Goal: Register for event/course: Sign up to attend an event or enroll in a course

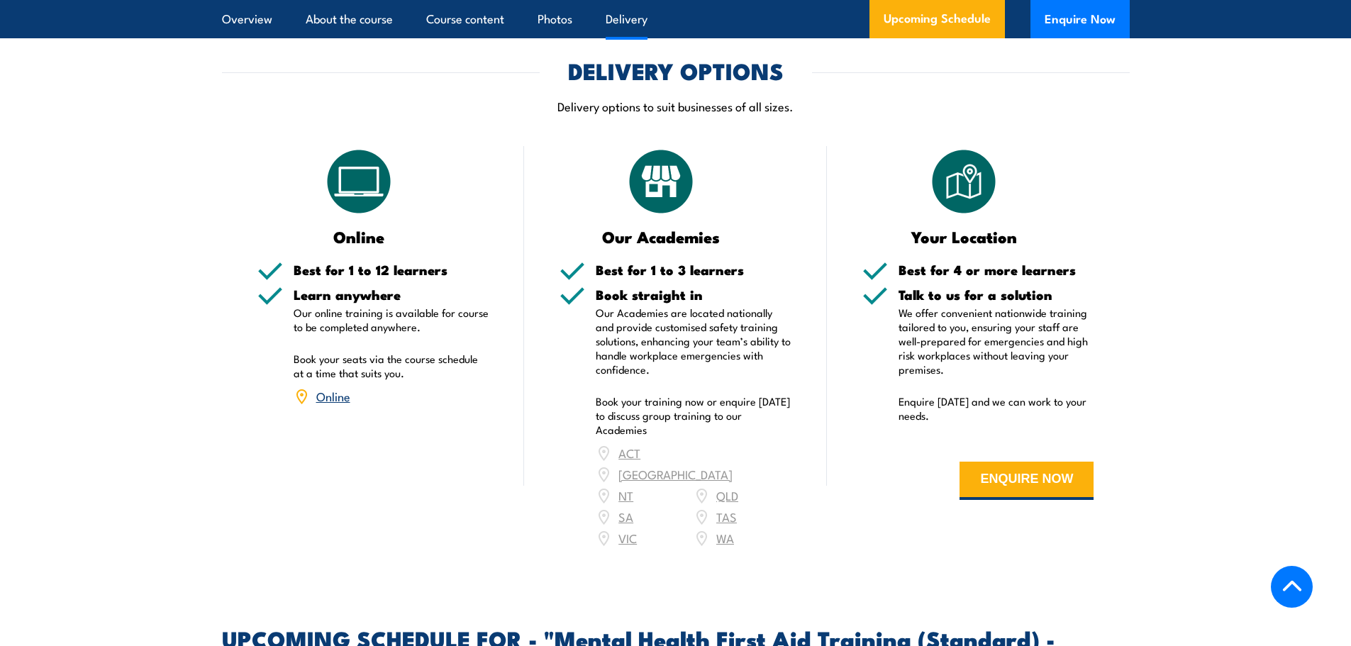
scroll to position [2341, 0]
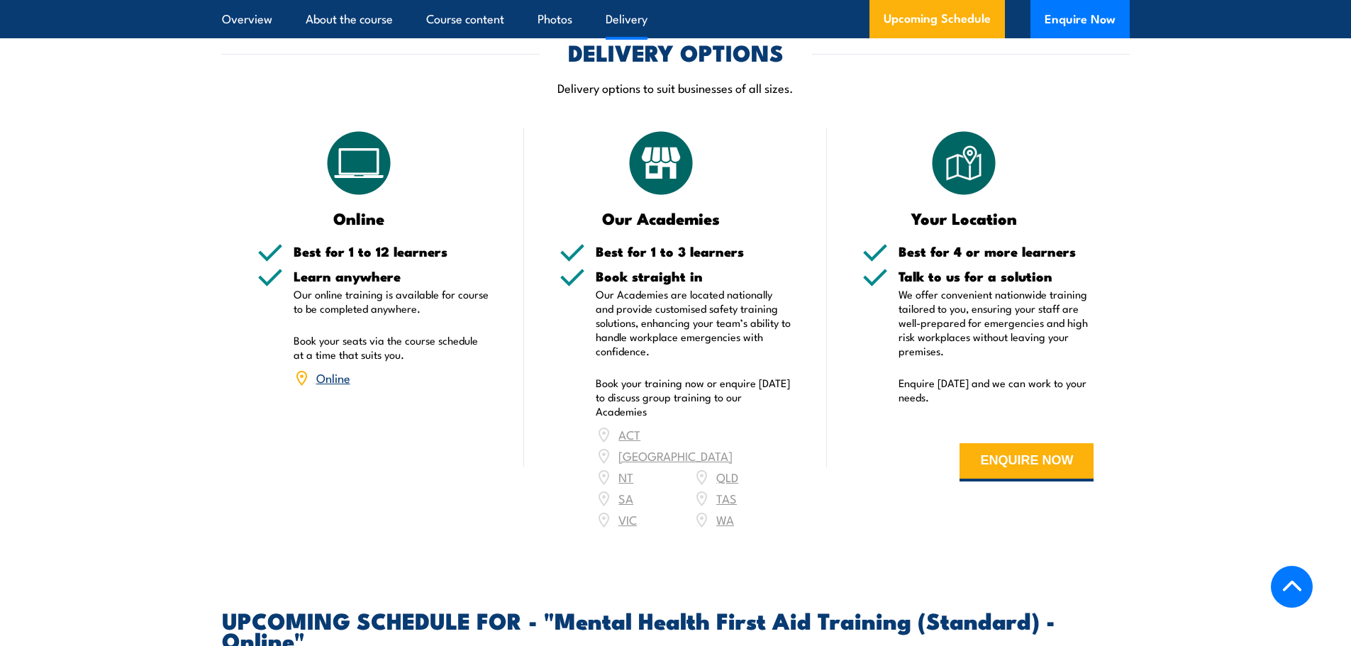
click at [329, 369] on link "Online" at bounding box center [333, 377] width 34 height 17
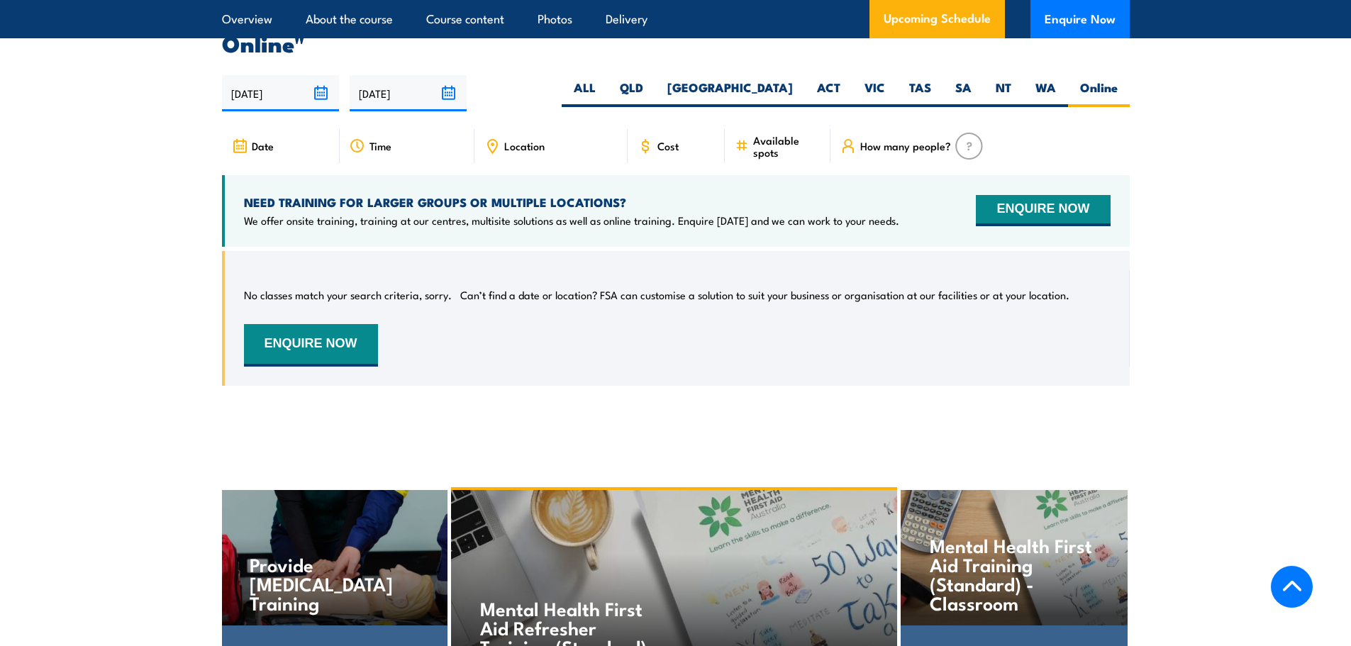
scroll to position [2912, 0]
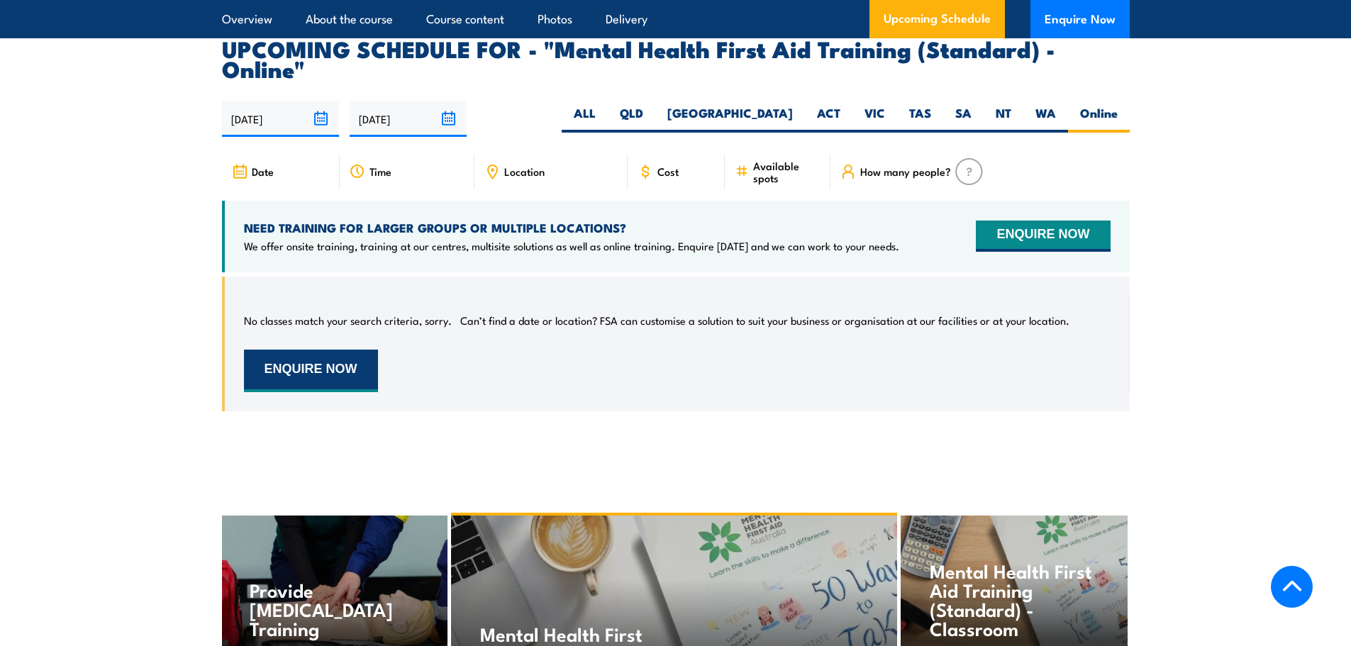
click at [345, 350] on button "ENQUIRE NOW" at bounding box center [311, 371] width 134 height 43
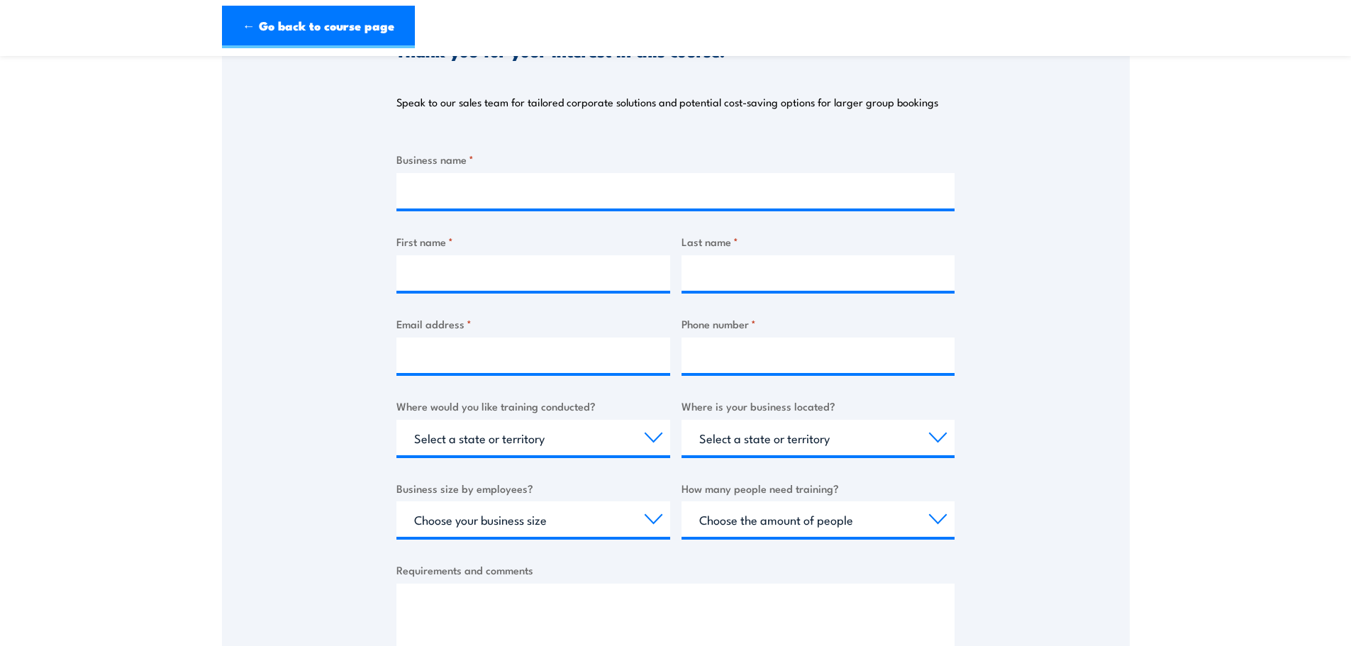
scroll to position [213, 0]
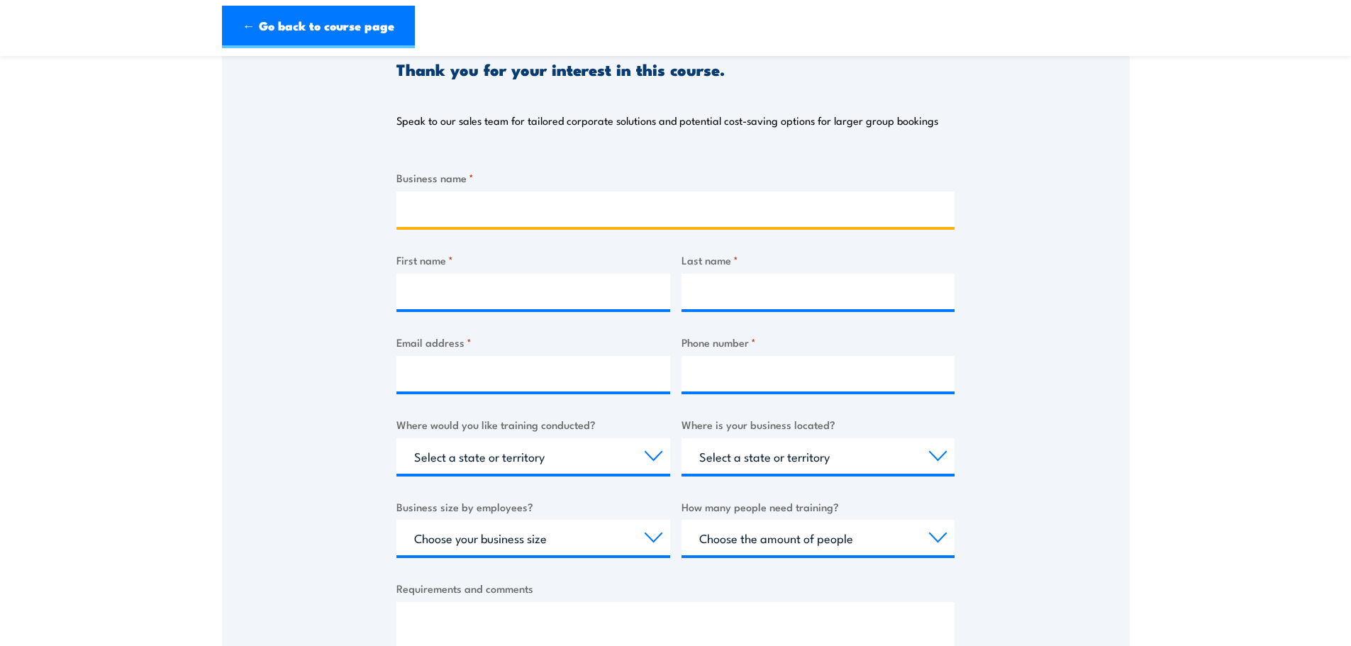
click at [444, 204] on input "Business name *" at bounding box center [675, 209] width 558 height 35
type input "Develop"
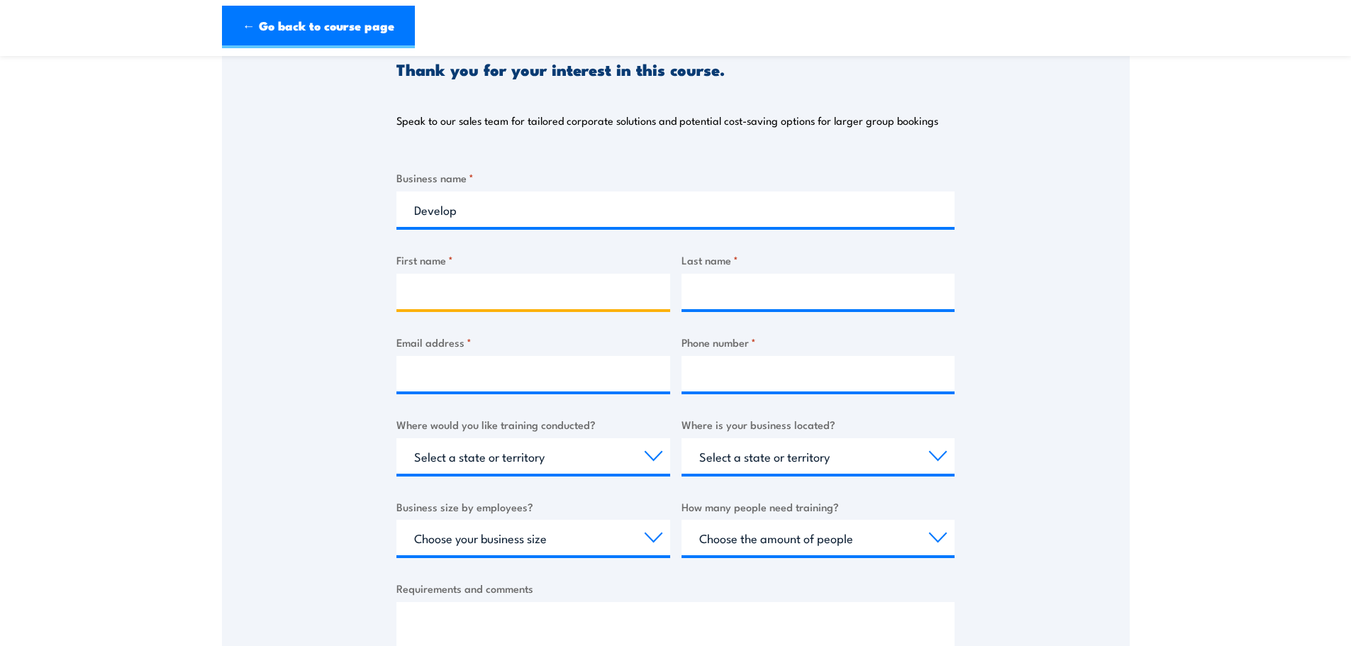
click at [452, 300] on input "First name *" at bounding box center [533, 291] width 274 height 35
type input "Darren"
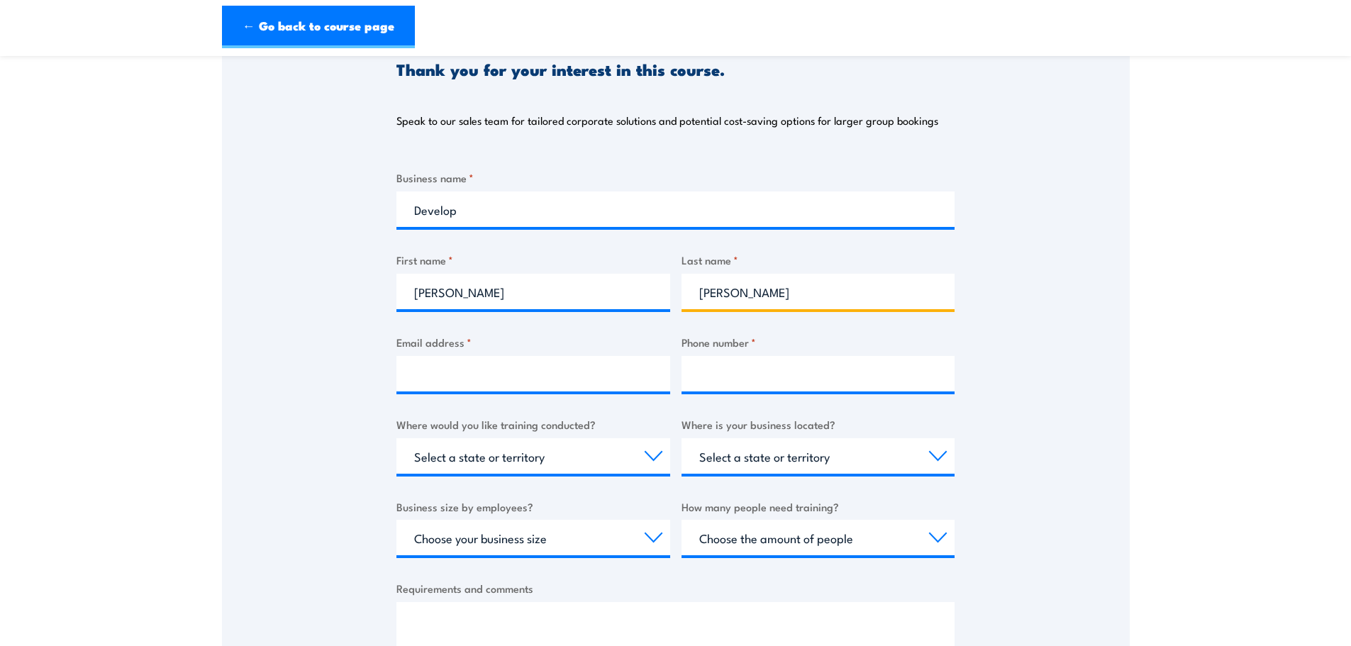
type input "Mills"
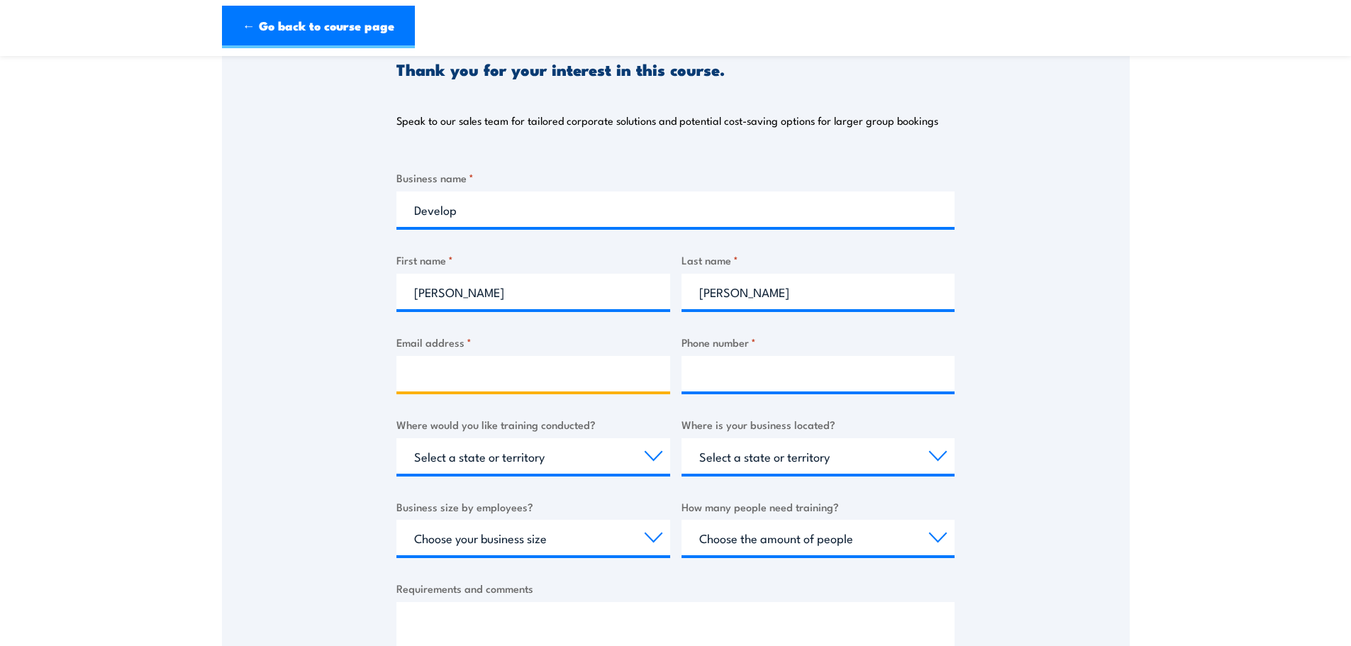
click at [413, 376] on input "Email address *" at bounding box center [533, 373] width 274 height 35
type input "darren.mills@develop.com.au"
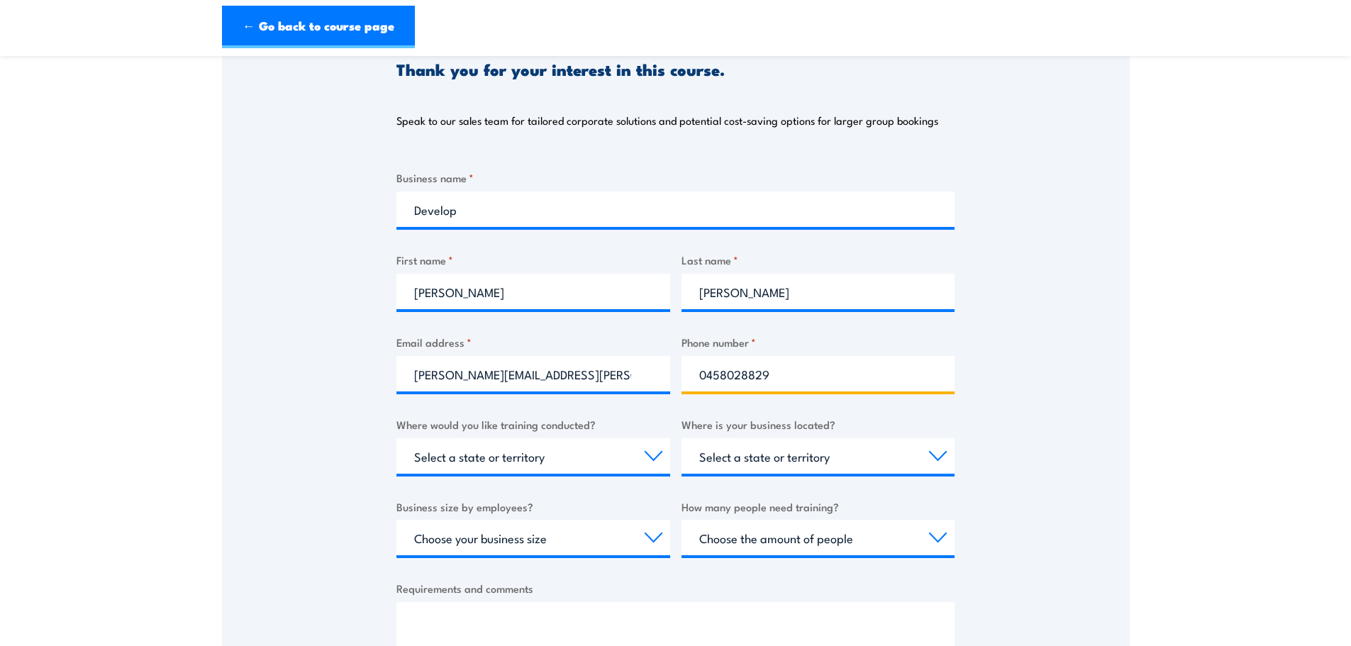
type input "0458028829"
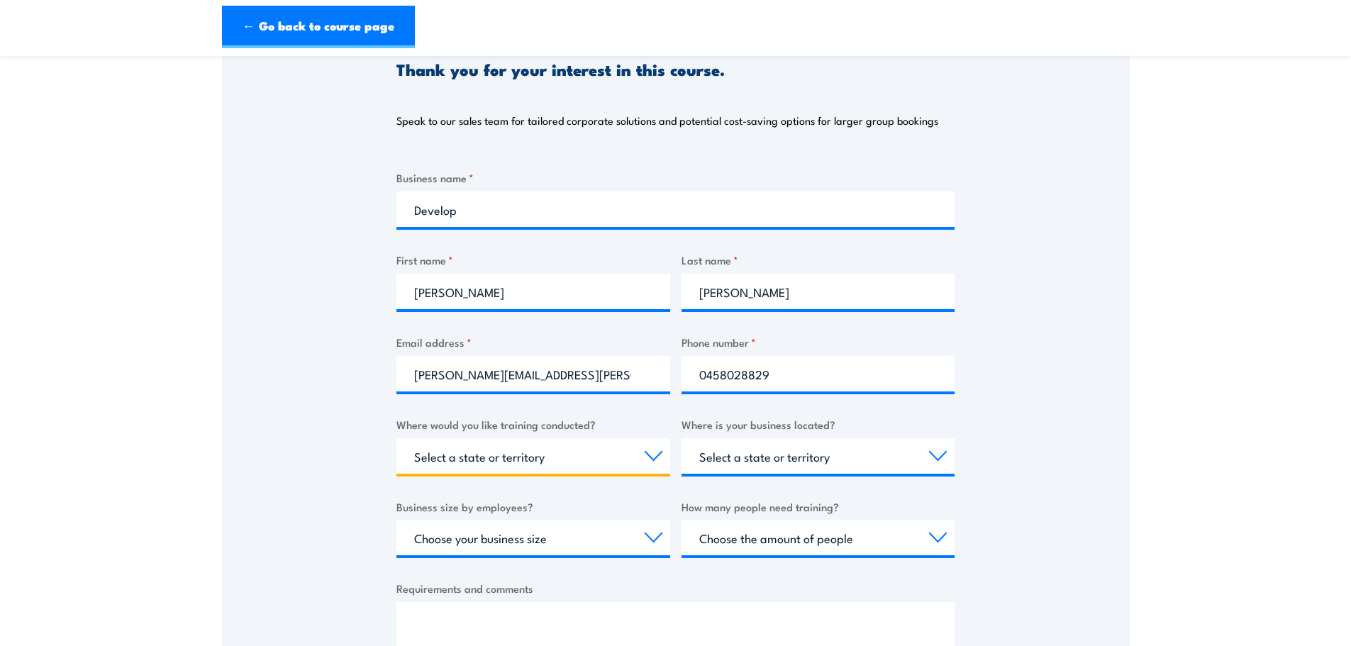
click at [638, 461] on select "Select a state or territory Nationally - multiple locations QLD NSW VIC SA ACT …" at bounding box center [533, 455] width 274 height 35
select select "[GEOGRAPHIC_DATA]"
click at [396, 438] on select "Select a state or territory Nationally - multiple locations QLD NSW VIC SA ACT …" at bounding box center [533, 455] width 274 height 35
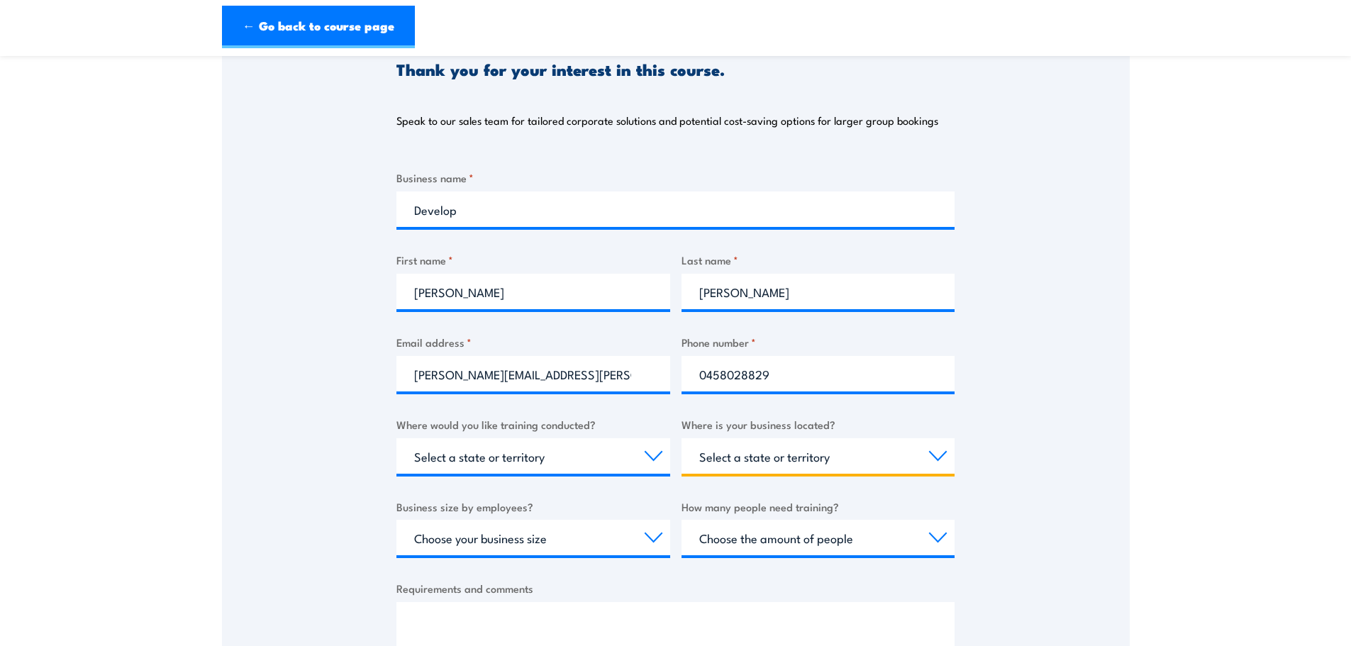
click at [897, 460] on select "Select a state or territory QLD NSW VIC SA ACT WA TAS NT" at bounding box center [819, 455] width 274 height 35
select select "[GEOGRAPHIC_DATA]"
click at [682, 438] on select "Select a state or territory QLD NSW VIC SA ACT WA TAS NT" at bounding box center [819, 455] width 274 height 35
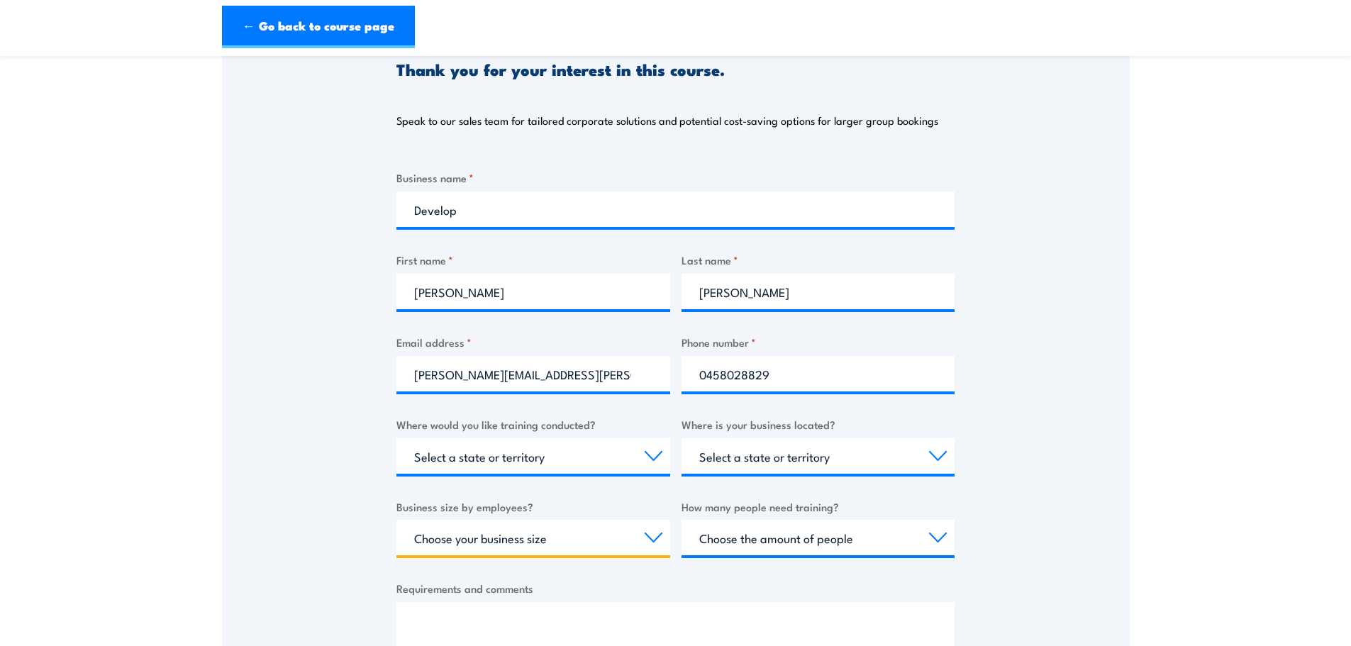
click at [550, 539] on select "Choose your business size 1 to 19 20 to 199 200+" at bounding box center [533, 537] width 274 height 35
select select "20 to 199"
click at [396, 520] on select "Choose your business size 1 to 19 20 to 199 200+" at bounding box center [533, 537] width 274 height 35
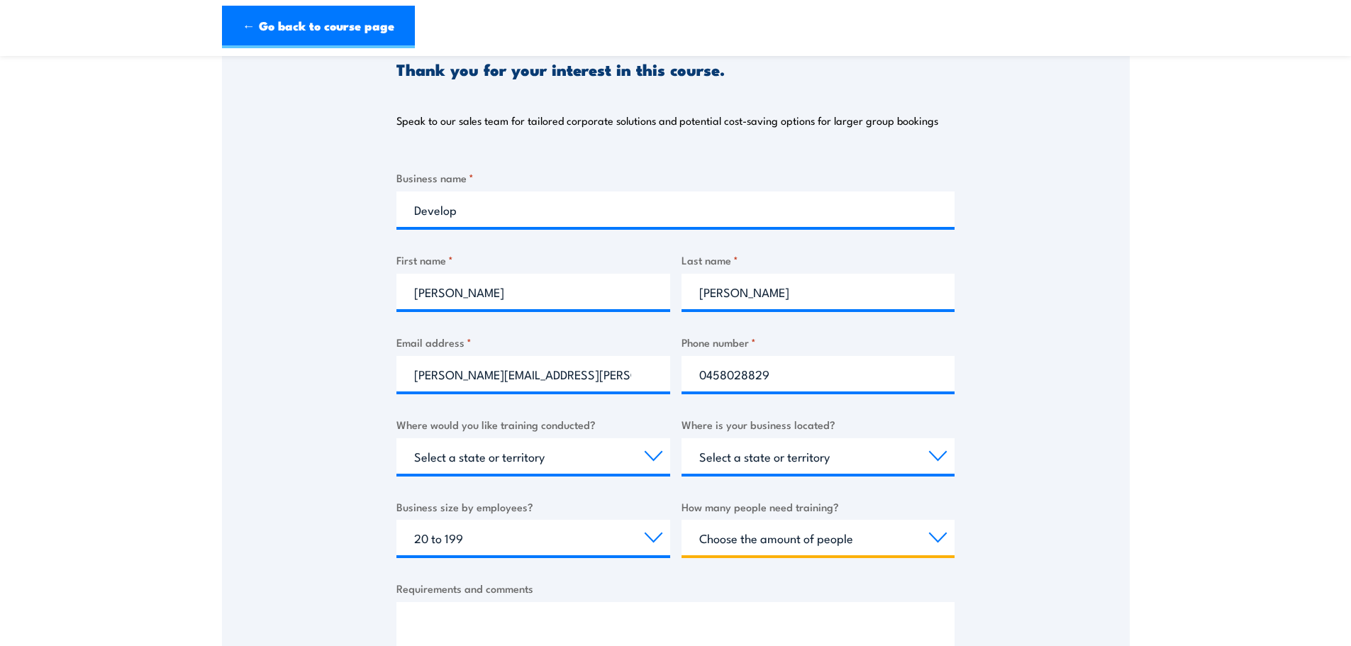
click at [771, 543] on select "Choose the amount of people 1 to 4 5 to 19 20+" at bounding box center [819, 537] width 274 height 35
select select "5 to 19"
click at [682, 520] on select "Choose the amount of people 1 to 4 5 to 19 20+" at bounding box center [819, 537] width 274 height 35
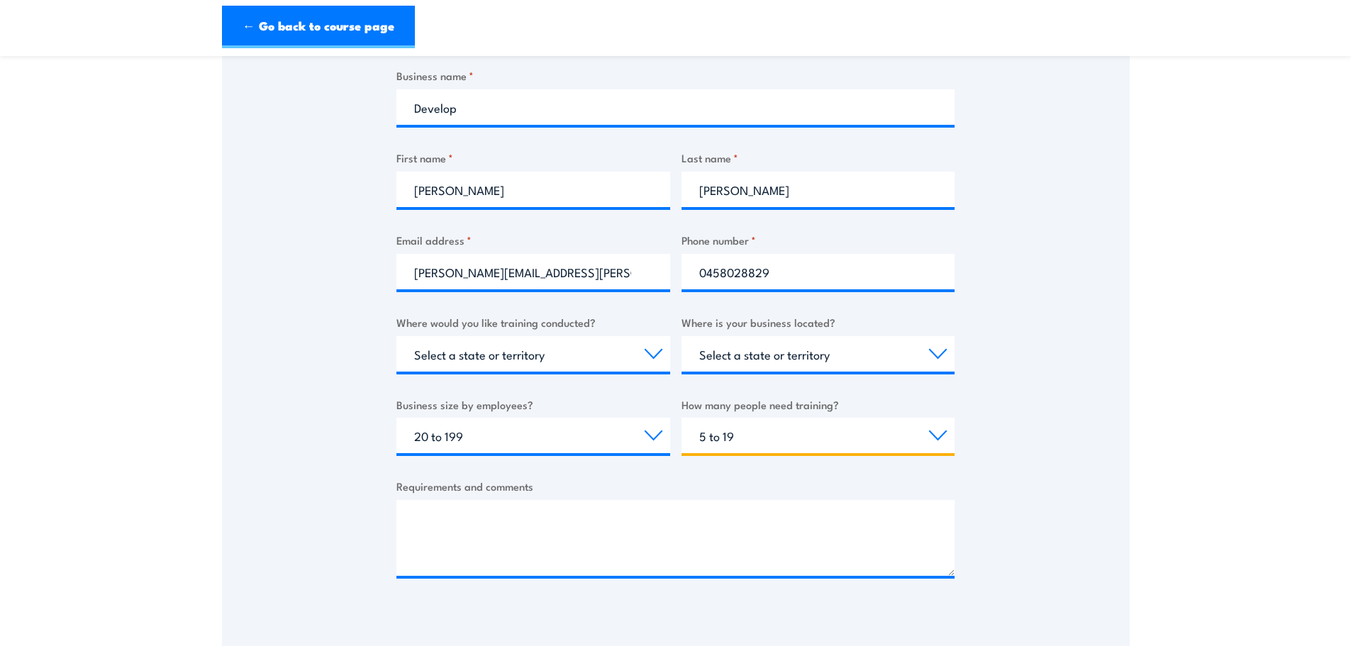
scroll to position [426, 0]
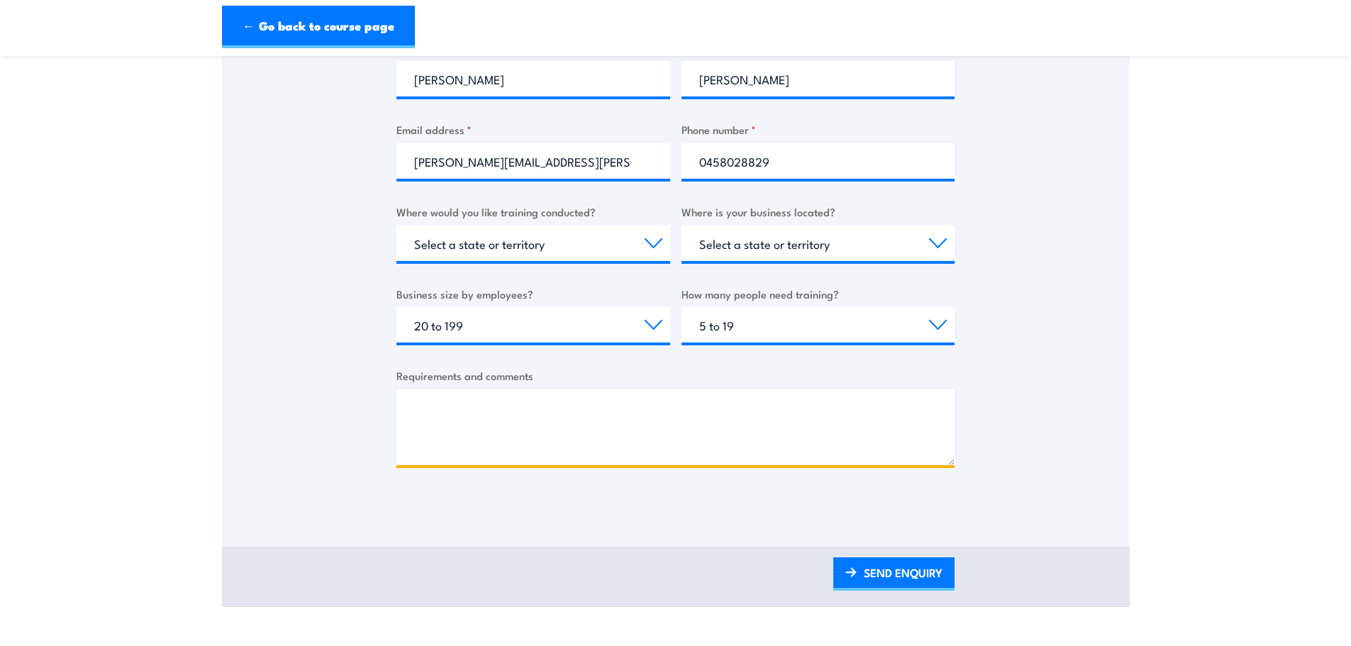
click at [557, 424] on textarea "Requirements and comments" at bounding box center [675, 427] width 558 height 76
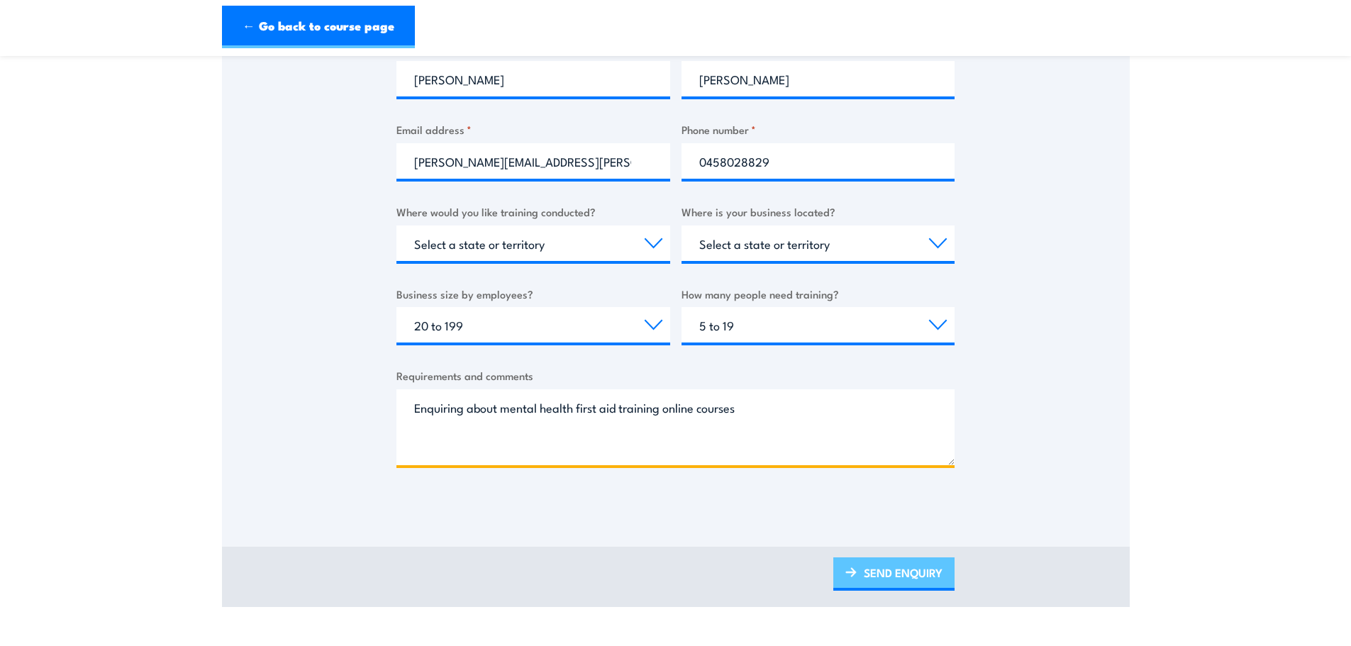
type textarea "Enquiring about mental health first aid training online courses"
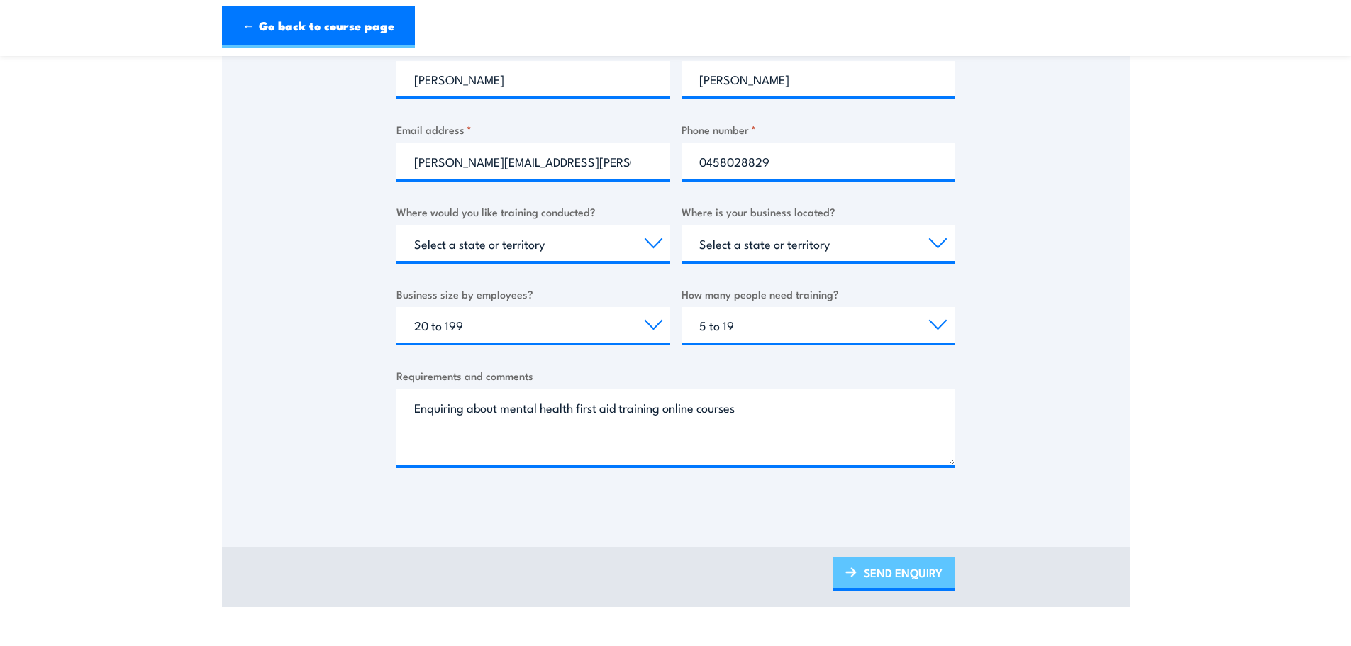
click at [923, 580] on link "SEND ENQUIRY" at bounding box center [893, 574] width 121 height 33
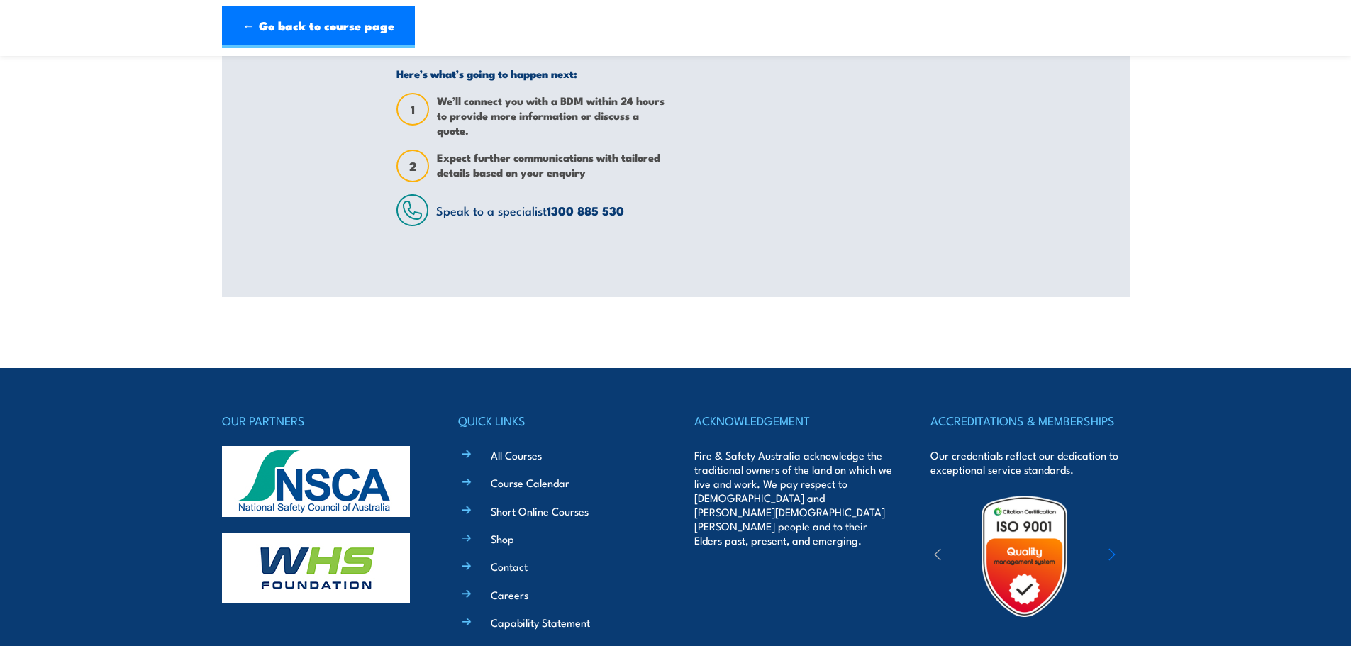
scroll to position [0, 0]
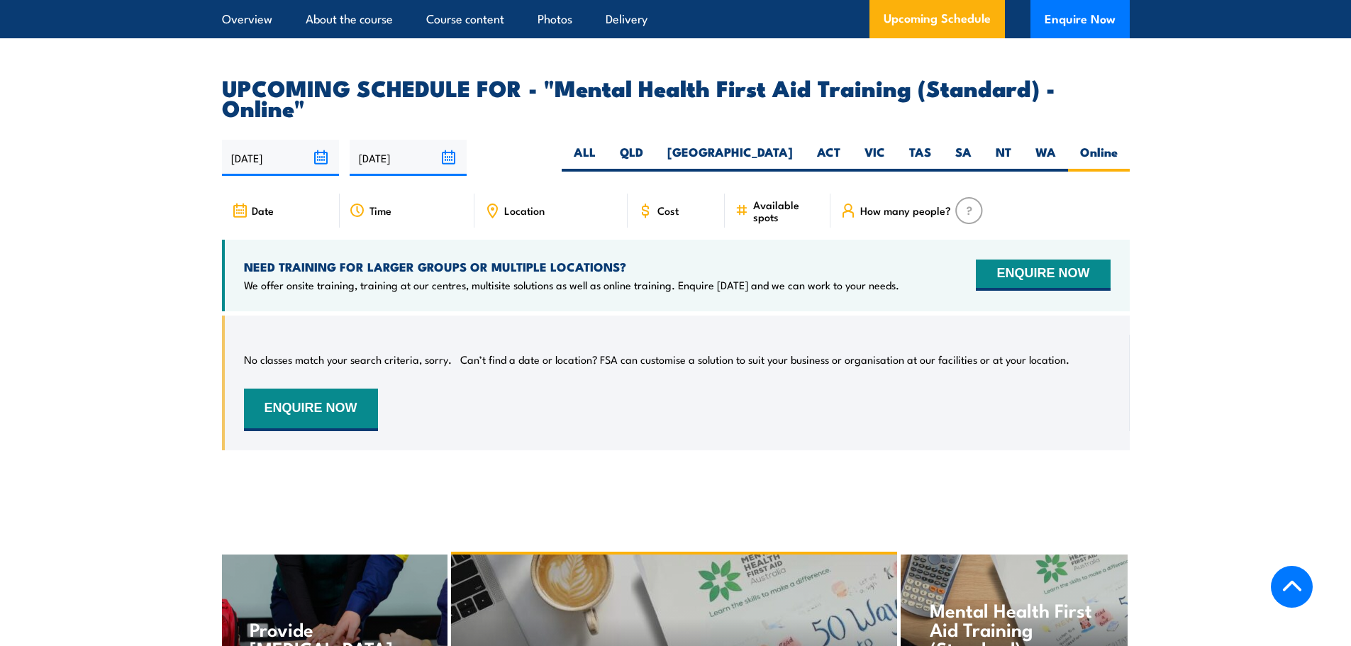
scroll to position [2841, 0]
